Goal: Find specific page/section: Find specific page/section

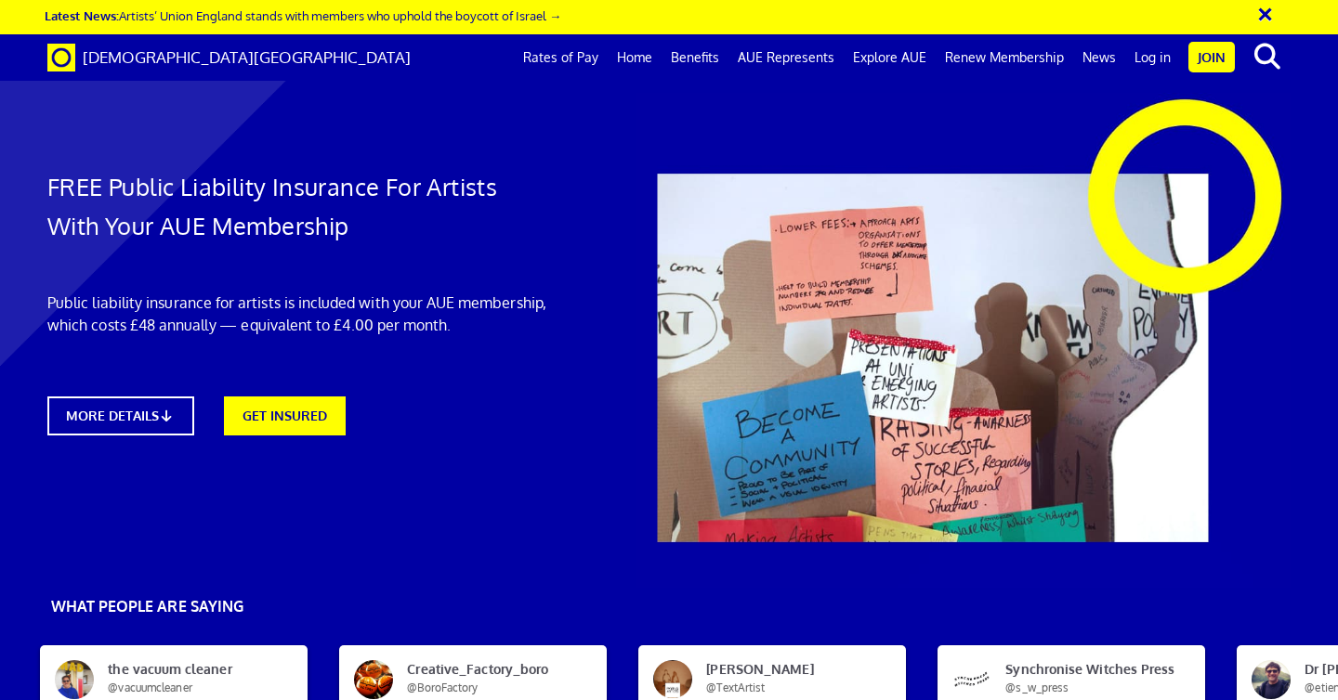
scroll to position [0, 10]
click at [1152, 58] on link "Log in" at bounding box center [1152, 57] width 55 height 46
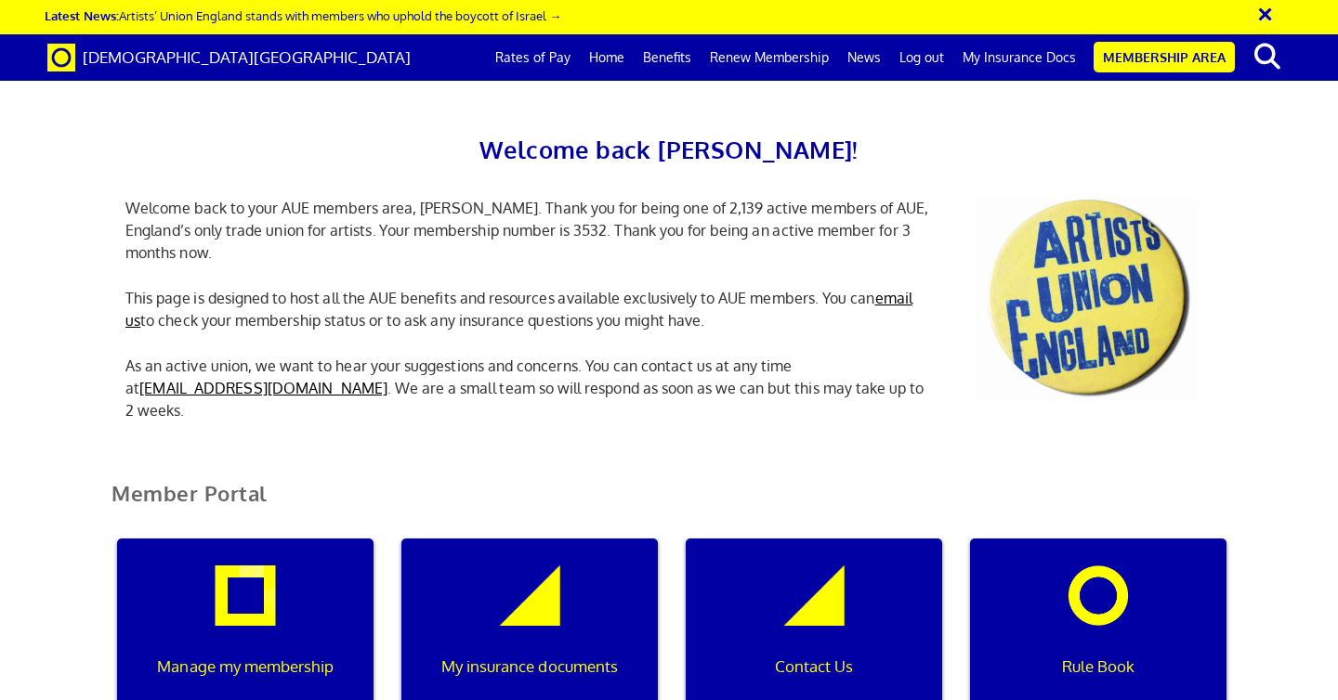
scroll to position [249, 0]
click at [530, 539] on div "My insurance documents" at bounding box center [529, 628] width 256 height 178
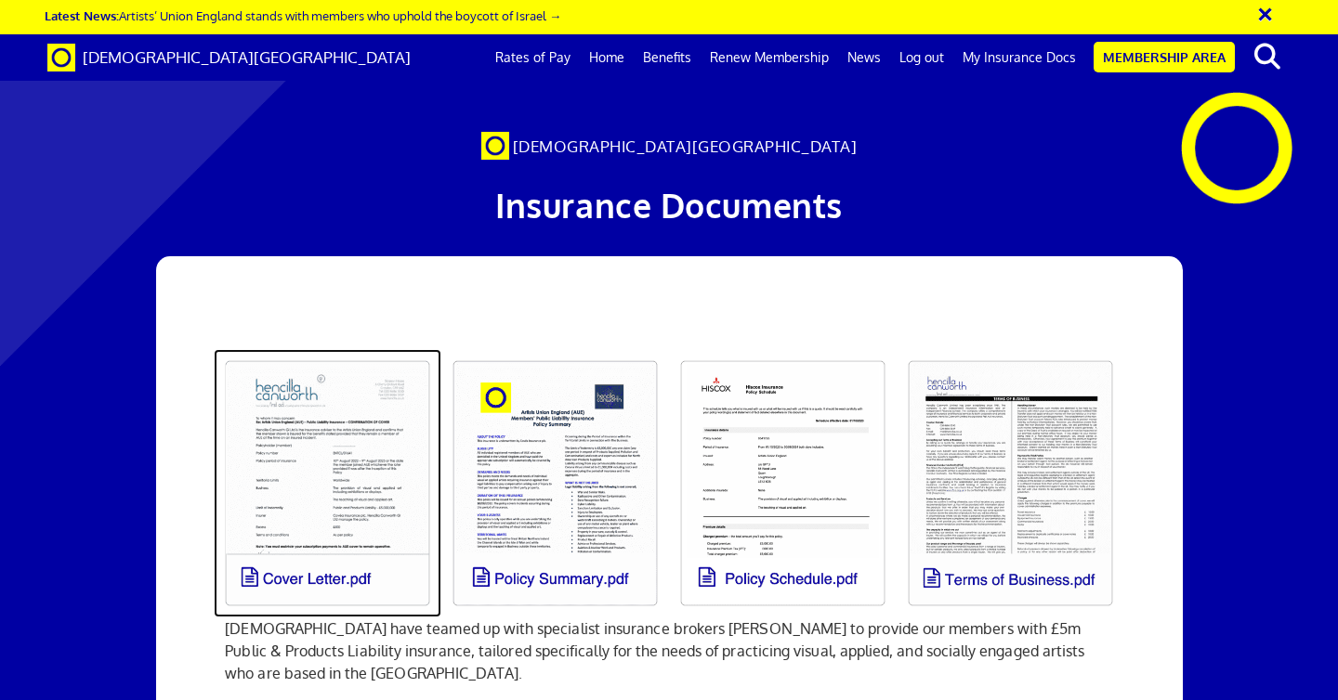
click at [294, 501] on link at bounding box center [328, 483] width 228 height 268
